Goal: Task Accomplishment & Management: Manage account settings

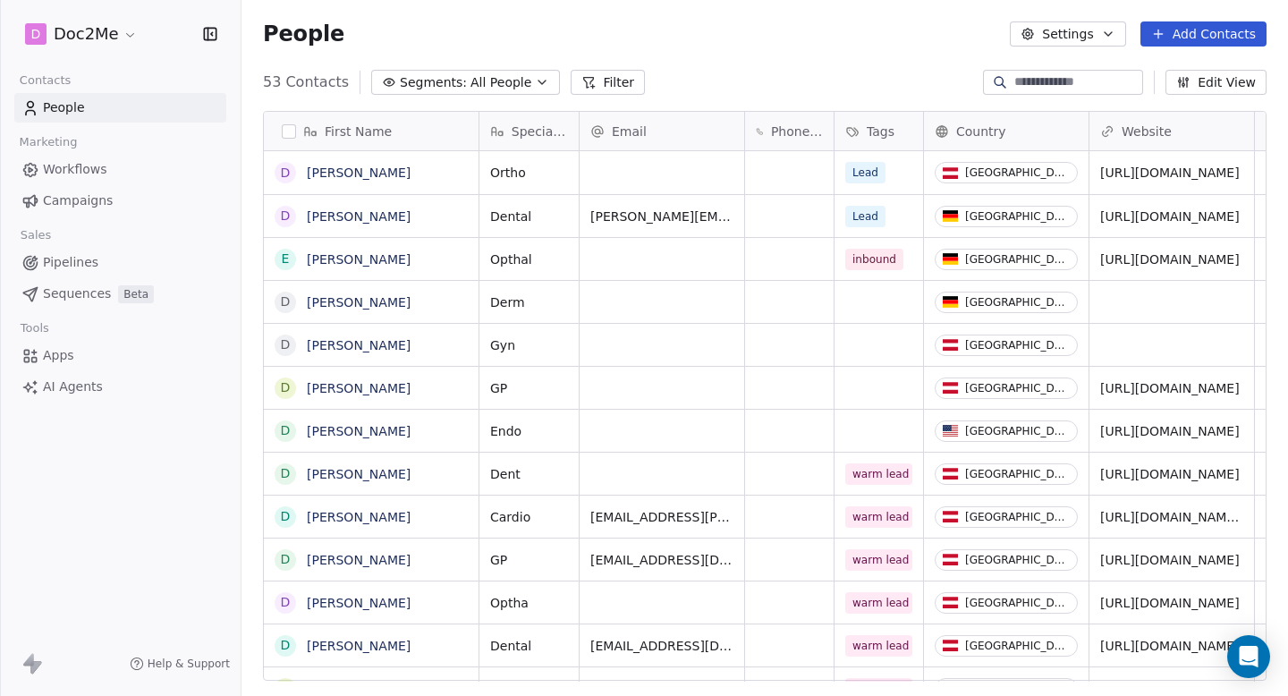
scroll to position [599, 1033]
click at [68, 271] on span "Pipelines" at bounding box center [70, 262] width 55 height 19
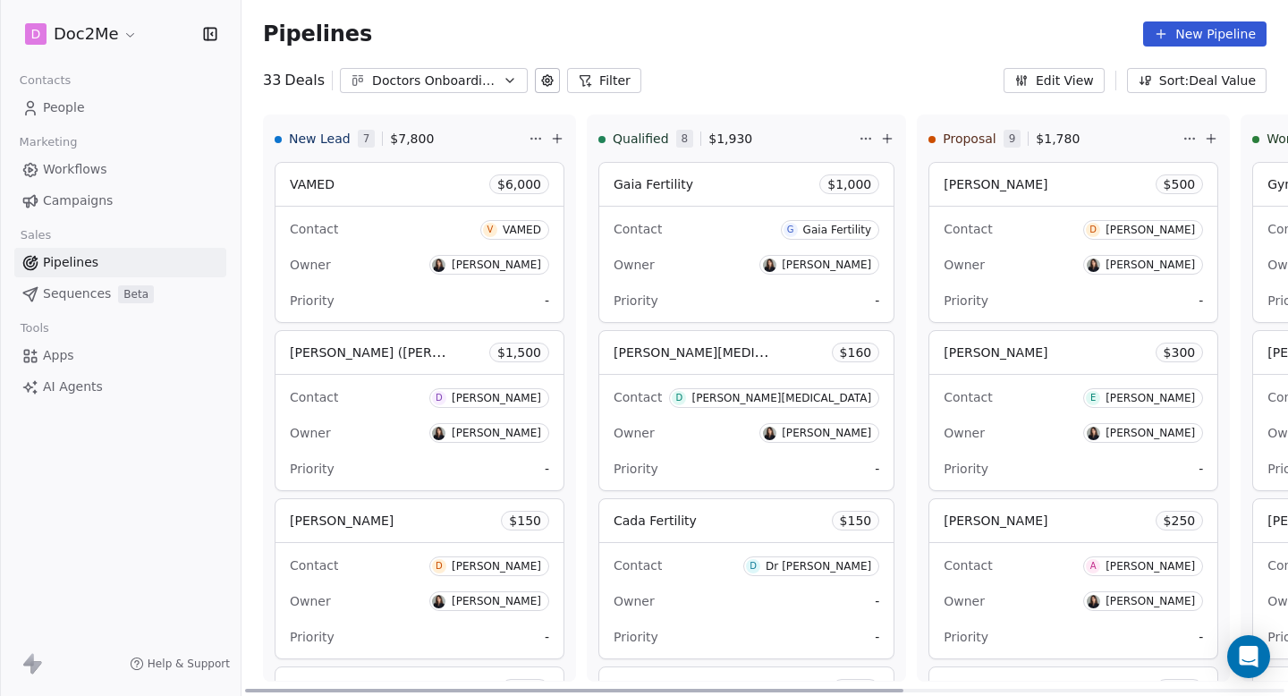
click at [1021, 191] on span "[PERSON_NAME]" at bounding box center [996, 184] width 104 height 14
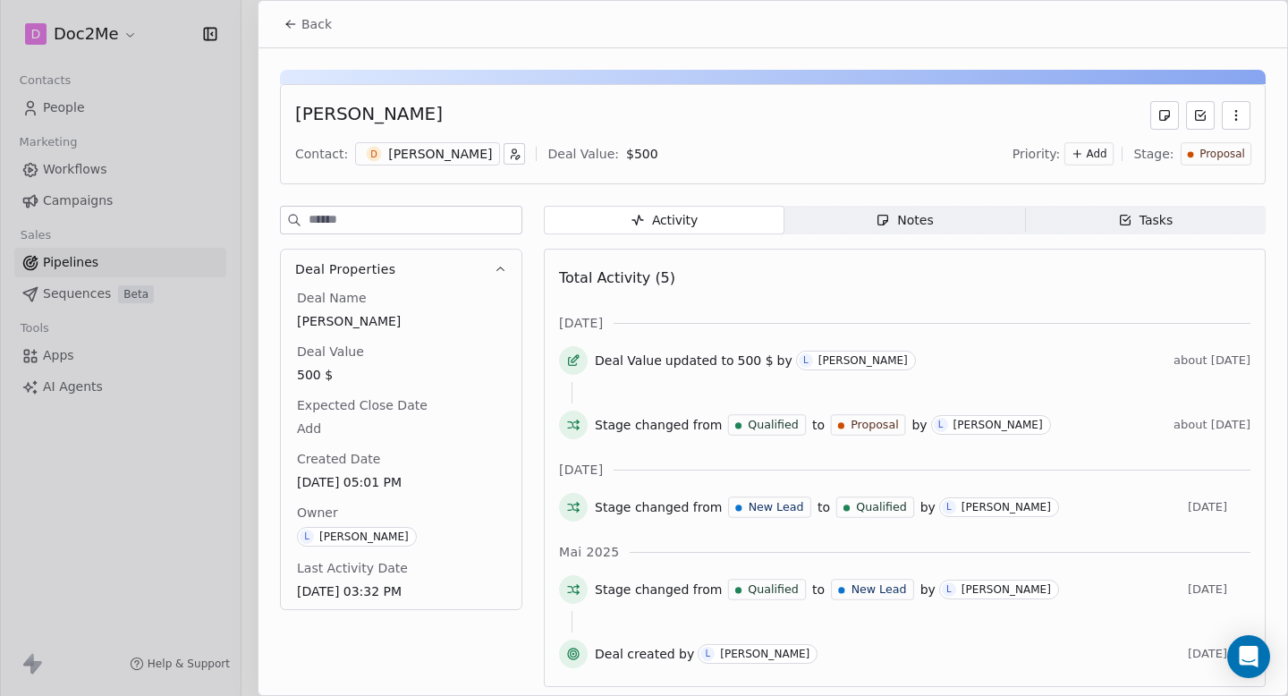
click at [866, 231] on span "Notes Notes" at bounding box center [905, 220] width 241 height 29
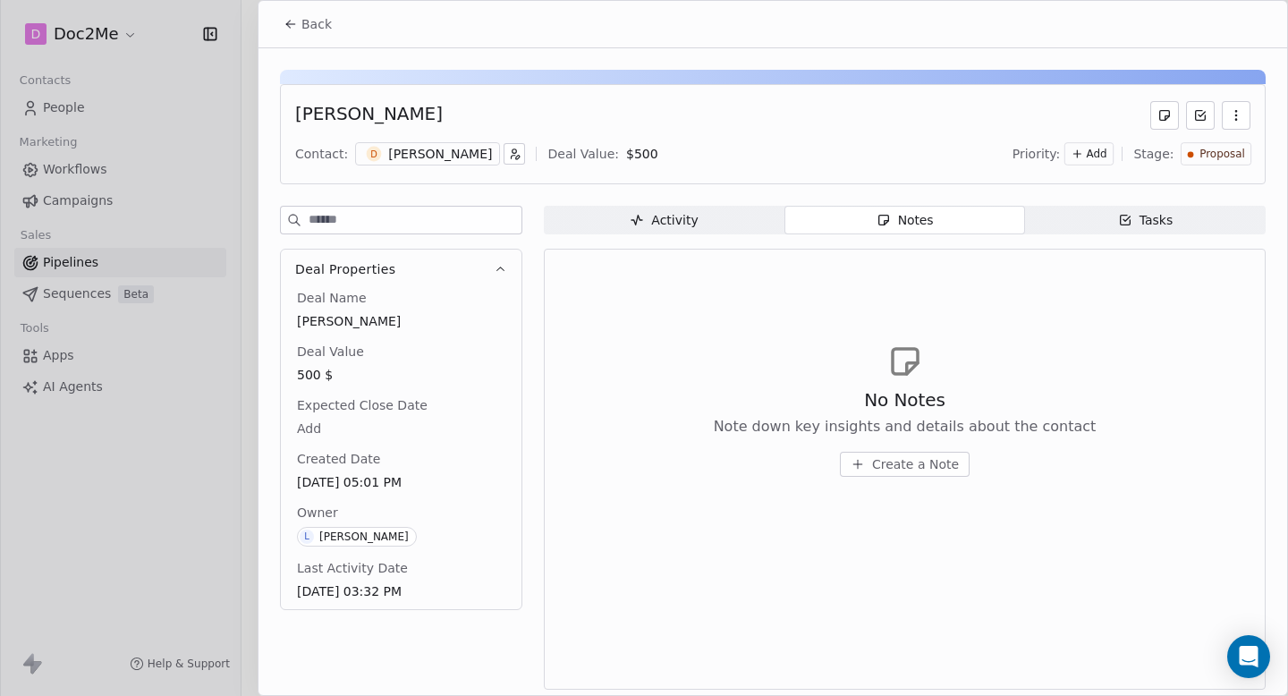
click at [303, 14] on button "Back" at bounding box center [308, 24] width 70 height 32
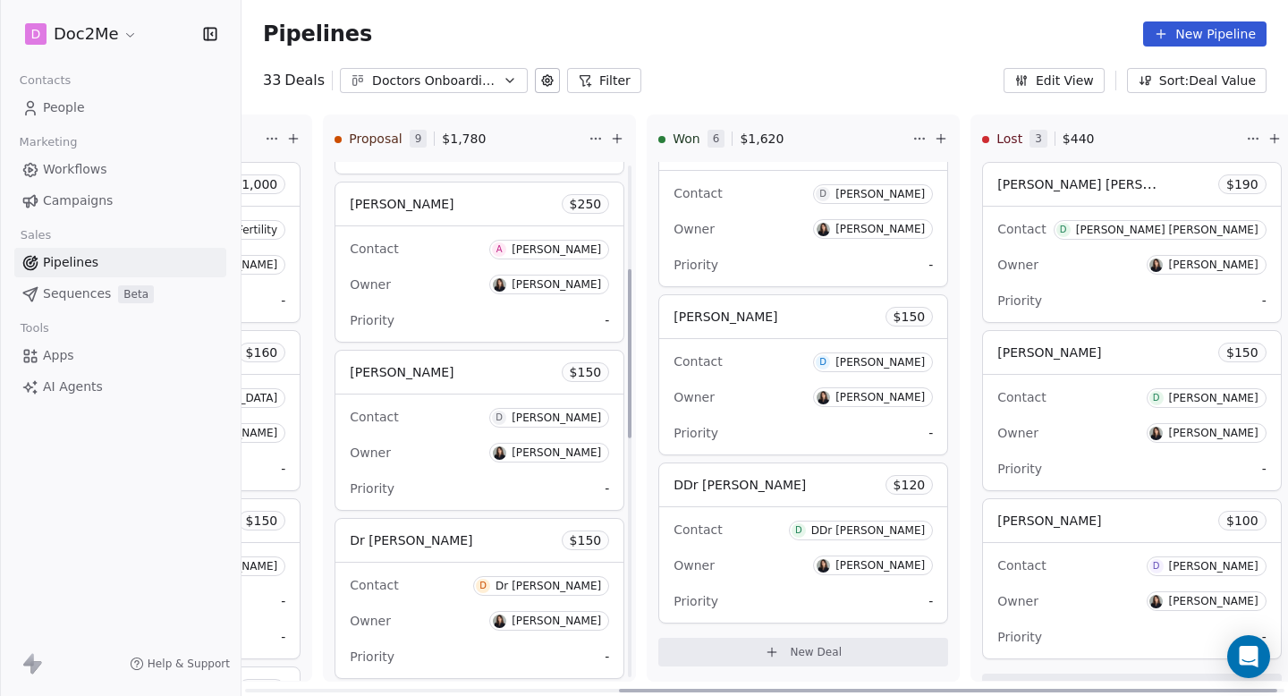
scroll to position [341, 0]
